Goal: Transaction & Acquisition: Purchase product/service

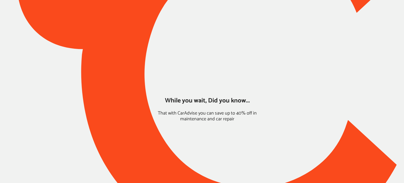
type input "*****"
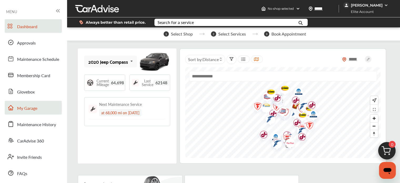
click at [48, 110] on link "My Garage" at bounding box center [33, 108] width 57 height 14
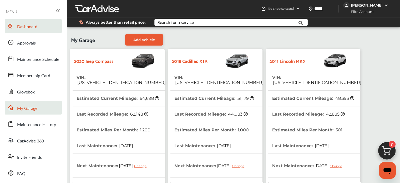
click at [38, 32] on link "Dashboard" at bounding box center [33, 26] width 57 height 14
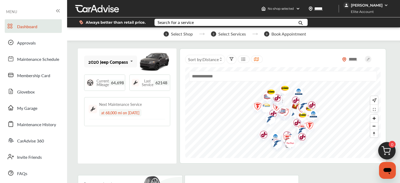
drag, startPoint x: 179, startPoint y: 25, endPoint x: 168, endPoint y: 21, distance: 11.3
click at [168, 21] on div "Search for a service" at bounding box center [176, 22] width 36 height 4
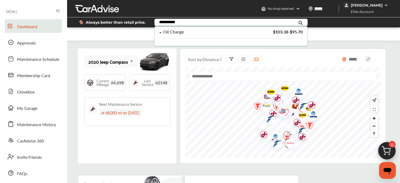
type input "**********"
click at [168, 31] on div "Oil Change" at bounding box center [173, 32] width 21 height 4
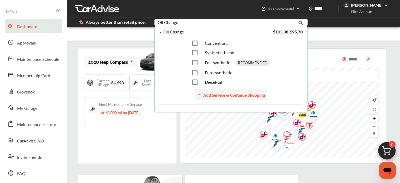
click at [217, 97] on div "Add Service & Continue Shopping" at bounding box center [234, 94] width 62 height 7
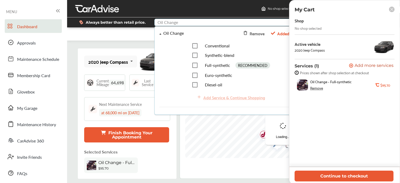
click at [175, 24] on input "text" at bounding box center [226, 23] width 143 height 8
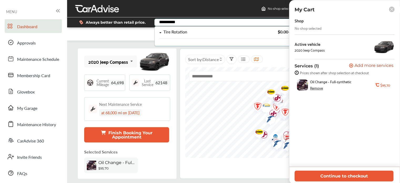
type input "**********"
click at [183, 30] on div "Tire Rotation" at bounding box center [175, 32] width 24 height 4
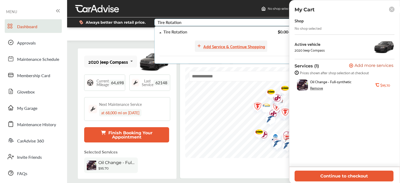
click at [213, 45] on div "Add Service & Continue Shopping" at bounding box center [234, 46] width 62 height 7
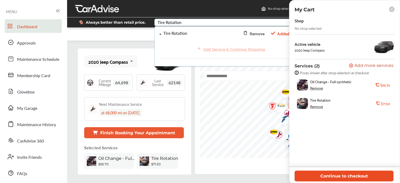
click at [358, 176] on button "Continue to checkout" at bounding box center [344, 175] width 99 height 11
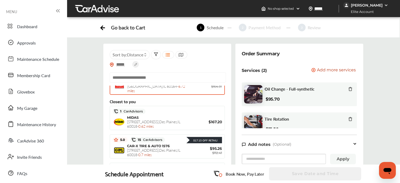
scroll to position [77, 0]
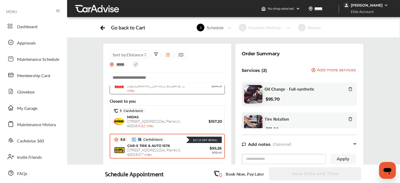
drag, startPoint x: 163, startPoint y: 130, endPoint x: 129, endPoint y: 128, distance: 34.5
click at [129, 135] on div "5.0 15 CarAdvisors $17.15 Off Retail!" at bounding box center [167, 139] width 109 height 8
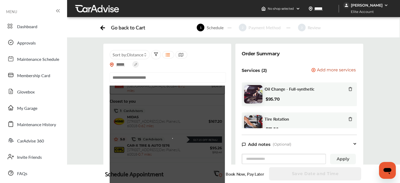
click at [159, 129] on div at bounding box center [167, 139] width 115 height 108
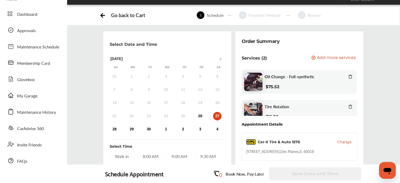
scroll to position [0, 0]
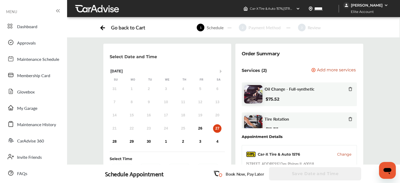
click at [103, 28] on icon at bounding box center [102, 27] width 7 height 7
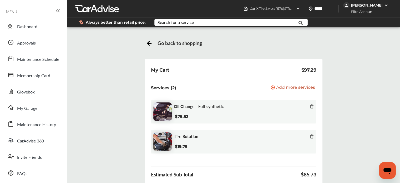
scroll to position [34, 0]
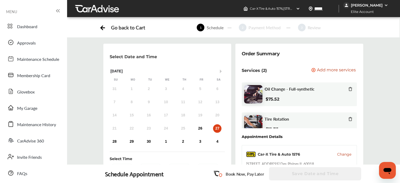
click at [104, 24] on icon at bounding box center [102, 27] width 7 height 7
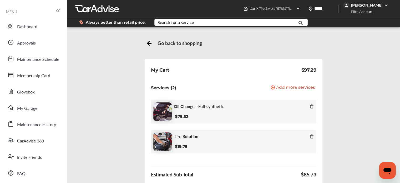
scroll to position [43, 0]
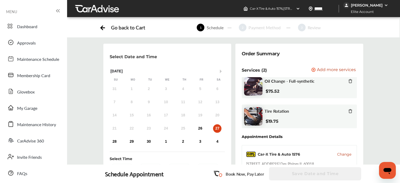
scroll to position [85, 0]
click at [186, 177] on div "11:00 AM" at bounding box center [179, 181] width 24 height 9
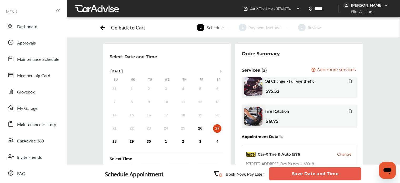
click at [300, 173] on button "Save Date and Time" at bounding box center [315, 173] width 92 height 13
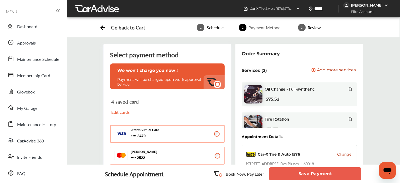
click at [182, 150] on p "[PERSON_NAME]" at bounding box center [157, 152] width 53 height 4
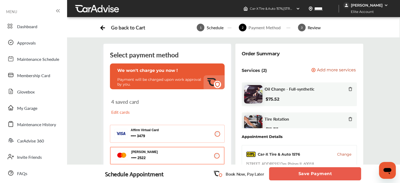
scroll to position [171, 0]
